Goal: Task Accomplishment & Management: Manage account settings

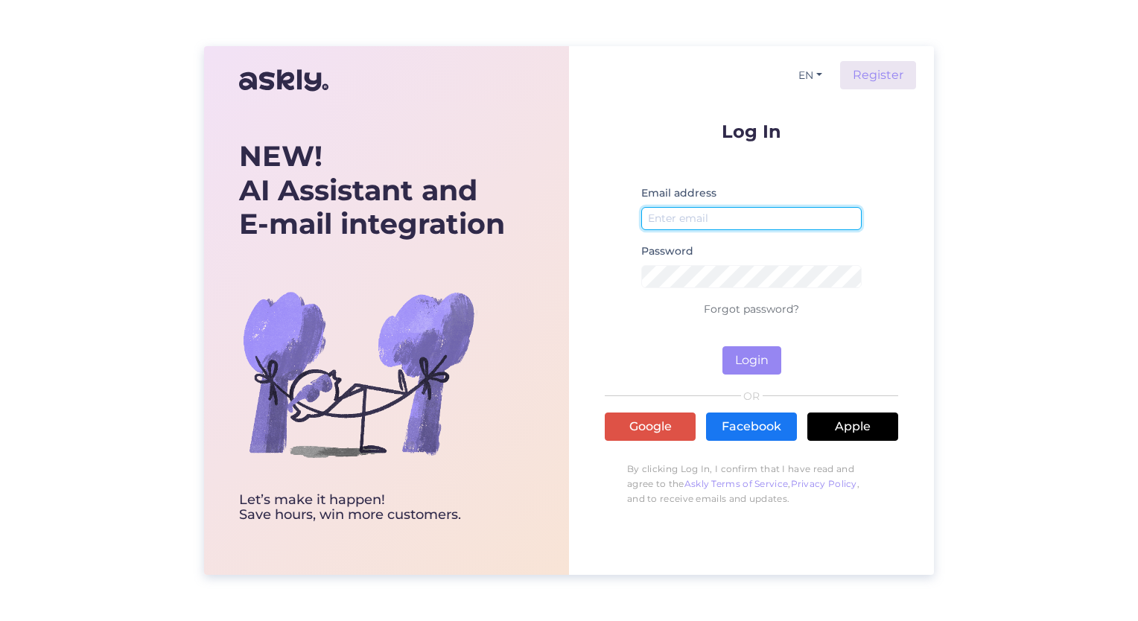
click at [675, 214] on input "email" at bounding box center [751, 218] width 220 height 23
type input "[EMAIL_ADDRESS][DOMAIN_NAME]"
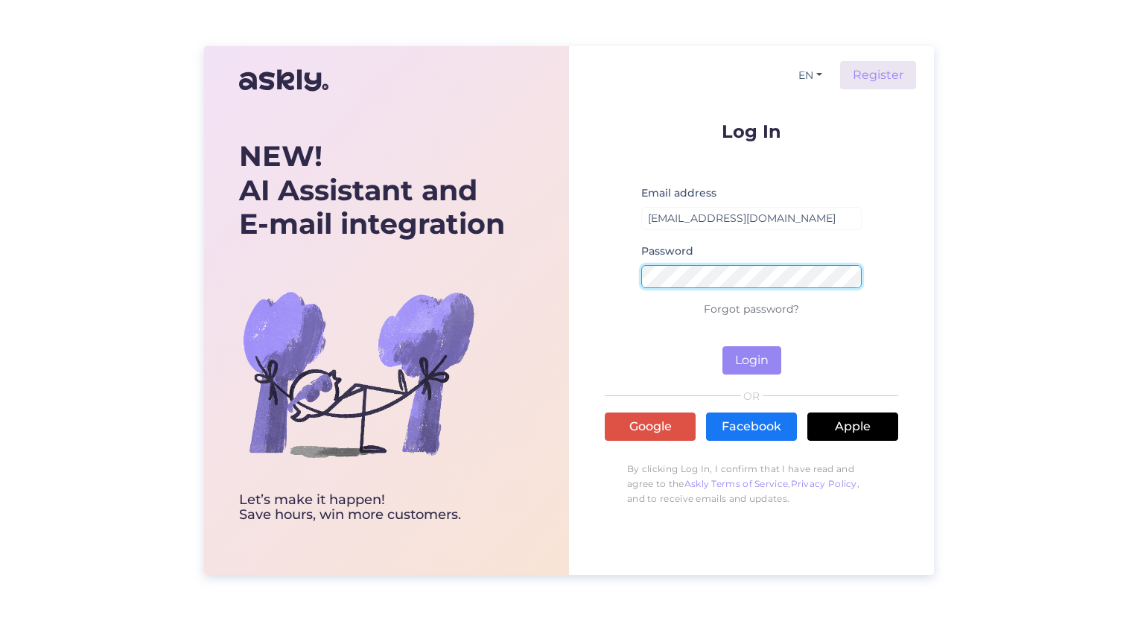
click at [722, 346] on button "Login" at bounding box center [751, 360] width 59 height 28
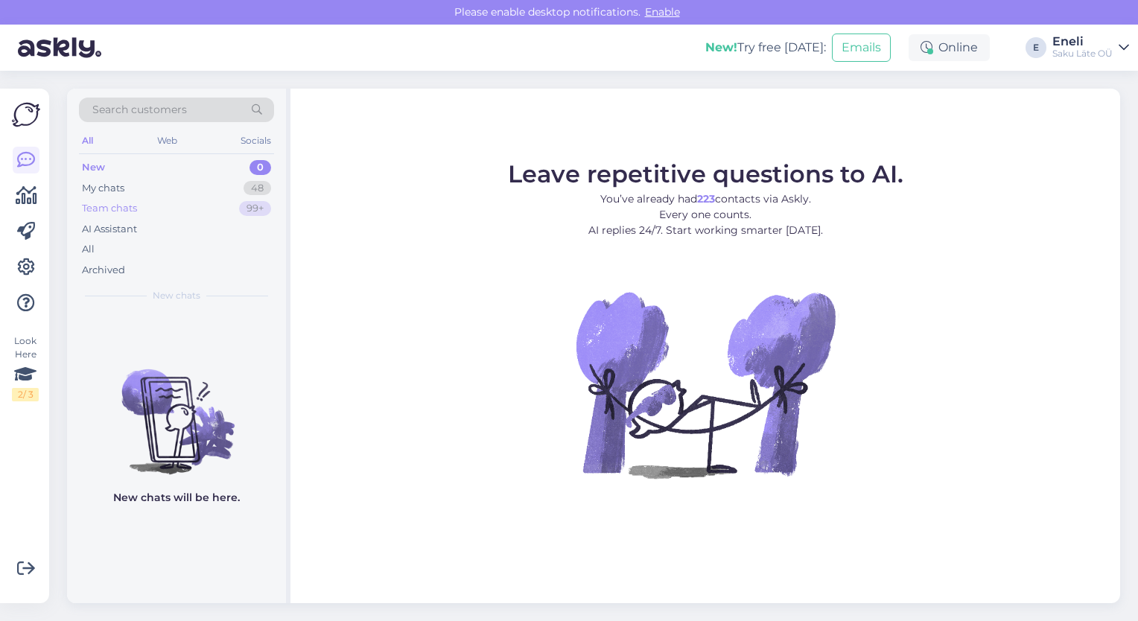
click at [121, 214] on div "Team chats" at bounding box center [109, 208] width 55 height 15
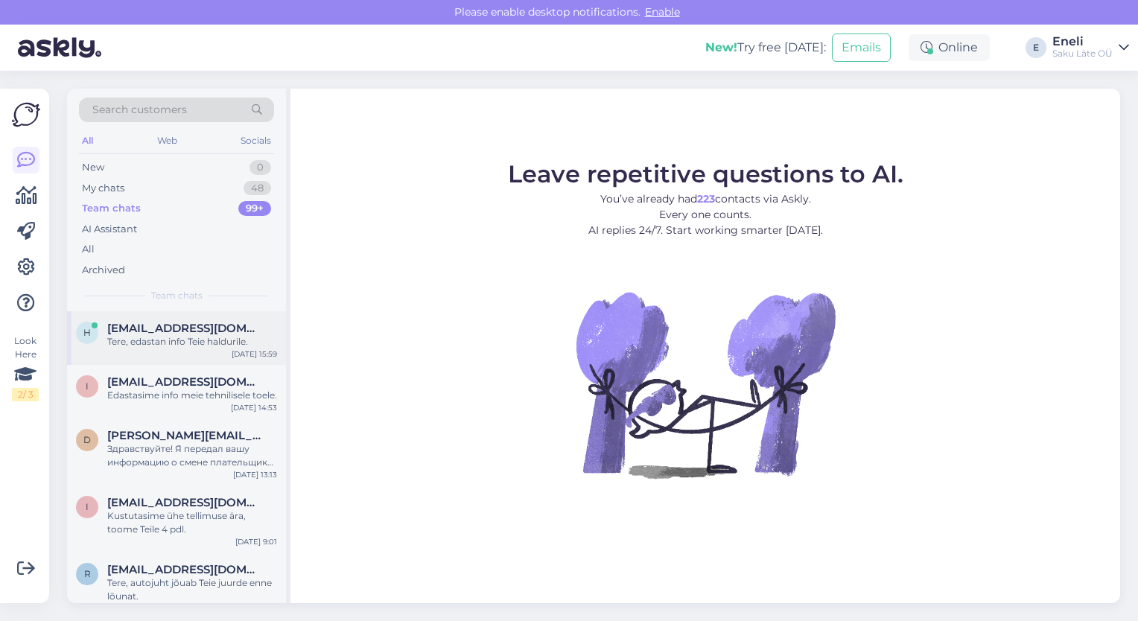
click at [136, 348] on div "h [EMAIL_ADDRESS][DOMAIN_NAME] Tere, edastan info Teie haldurile. [DATE] 15:59" at bounding box center [176, 338] width 219 height 54
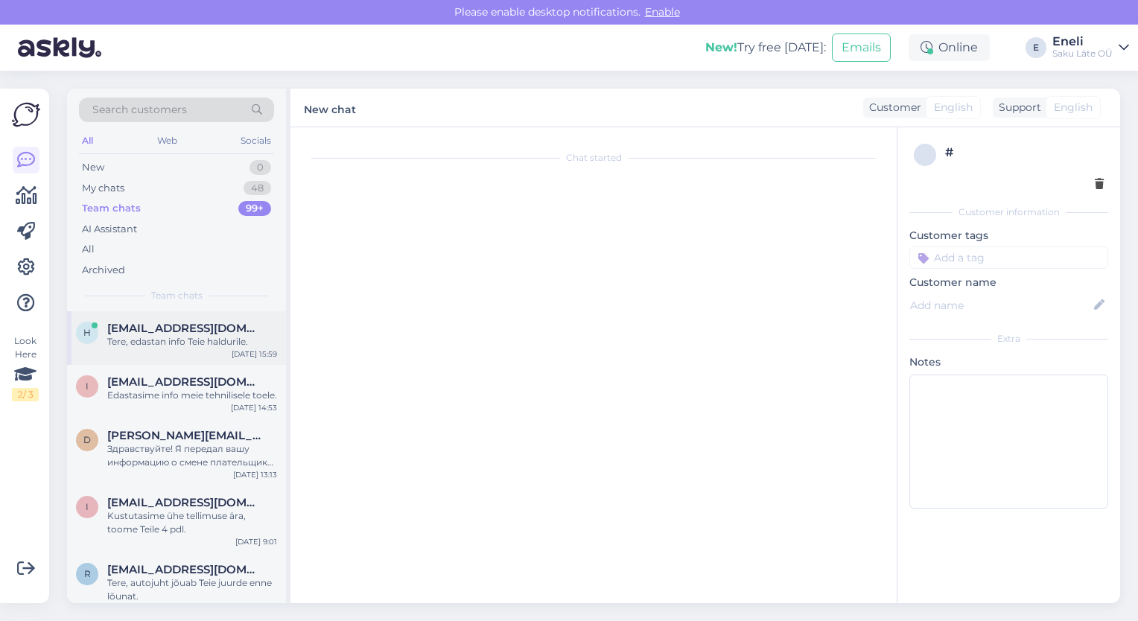
scroll to position [400, 0]
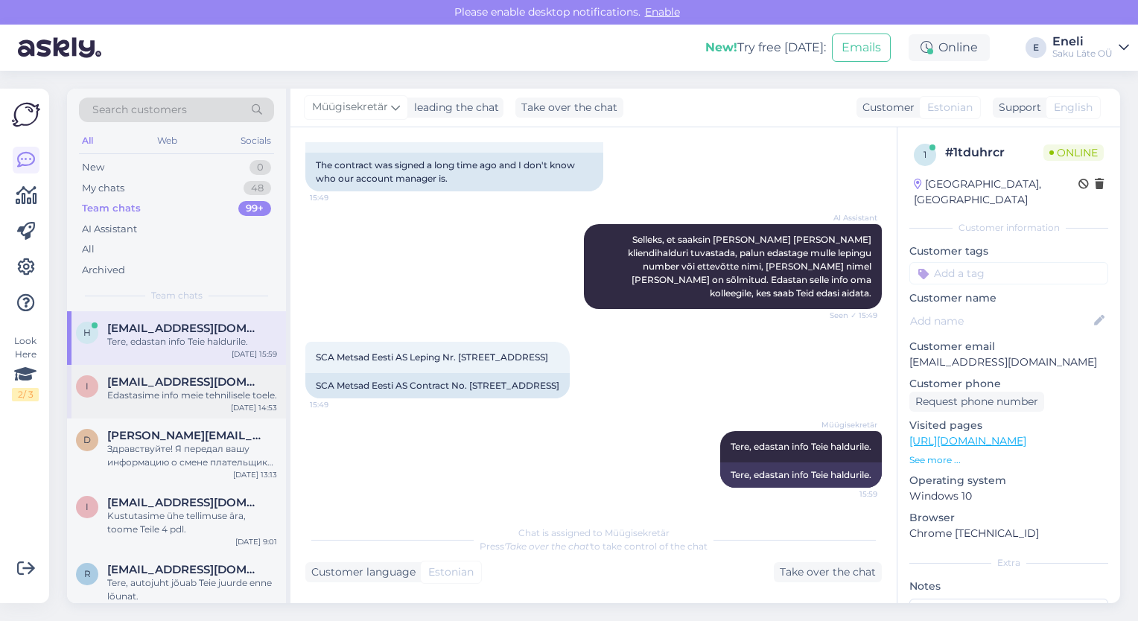
click at [145, 395] on div "Edastasime info meie tehnilisele toele." at bounding box center [192, 395] width 170 height 13
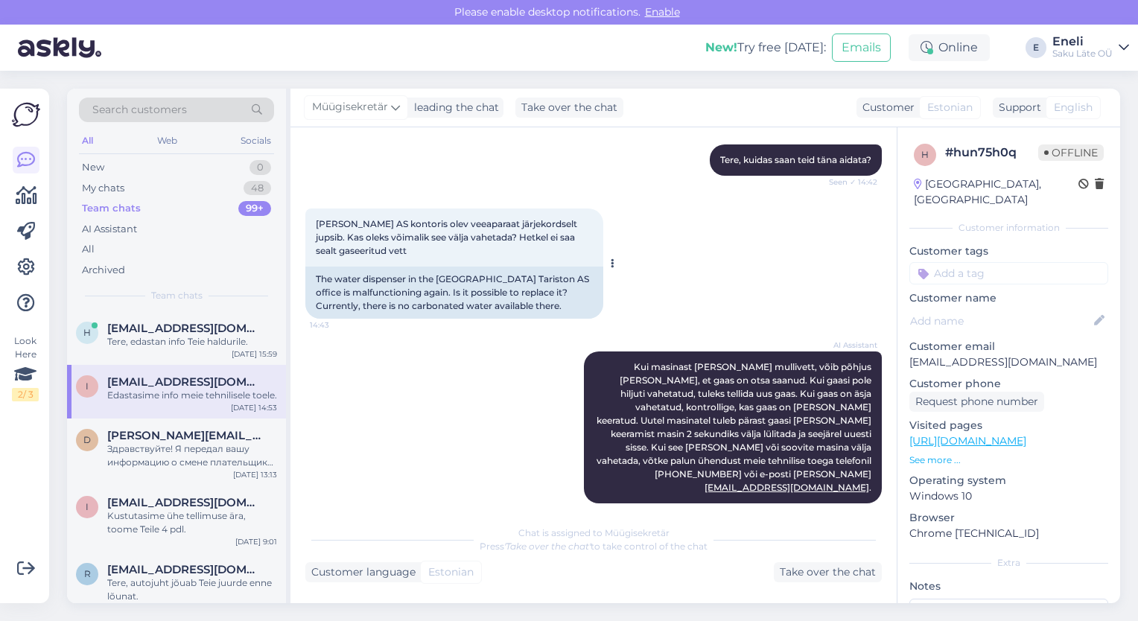
scroll to position [265, 0]
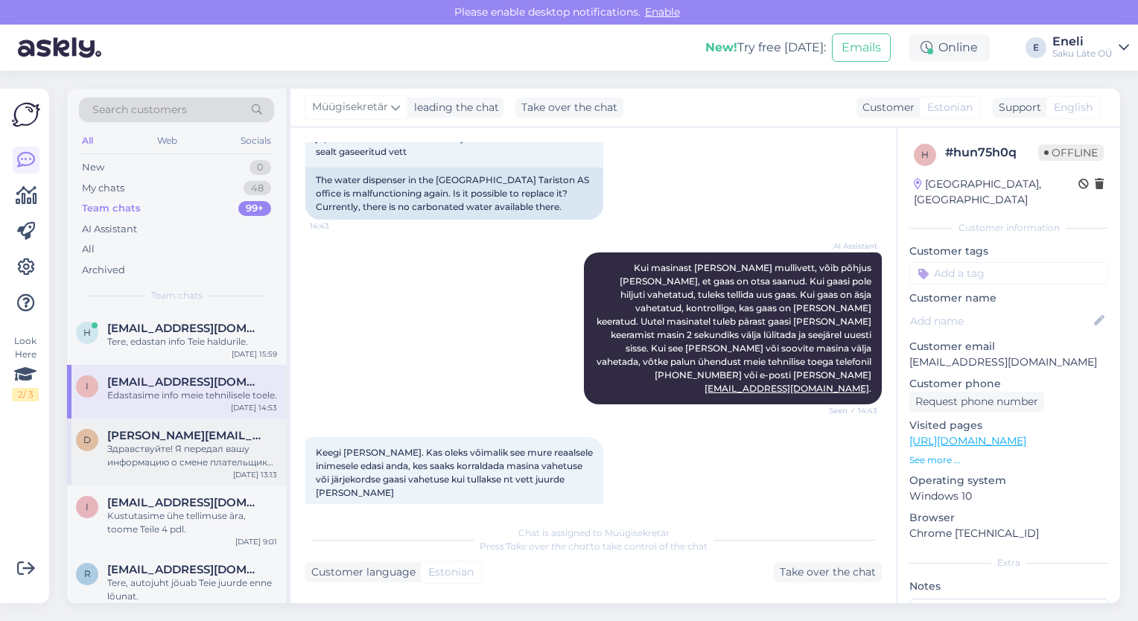
click at [170, 459] on div "Здравствуйте! Я передал вашу информацию о смене плательщика по договору № 36758…" at bounding box center [192, 455] width 170 height 27
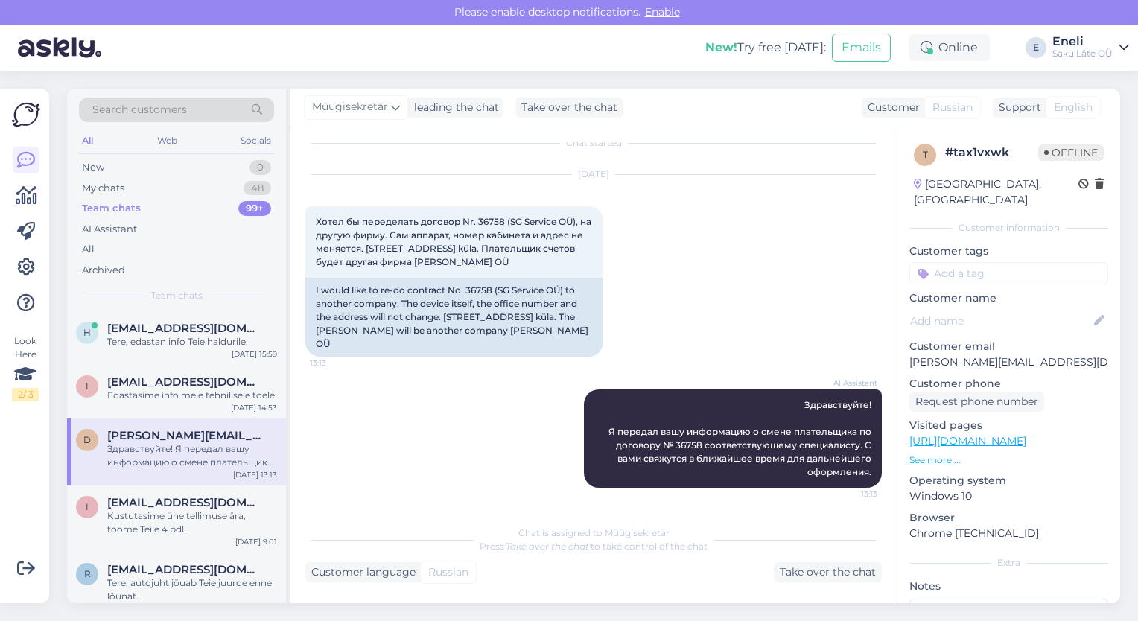
scroll to position [1, 0]
